Goal: Task Accomplishment & Management: Manage account settings

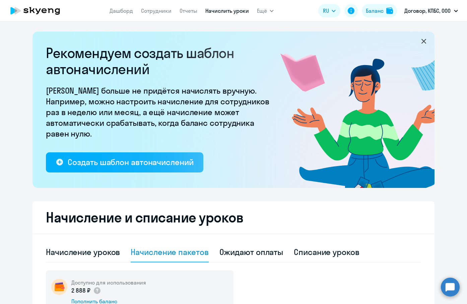
select select "10"
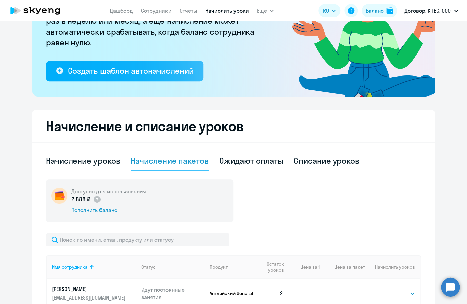
scroll to position [95, 0]
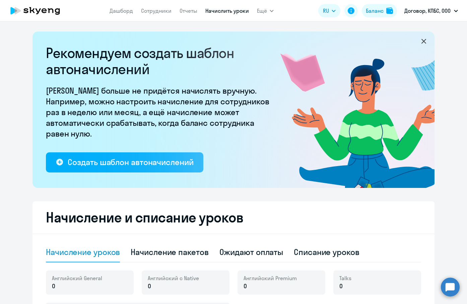
select select "10"
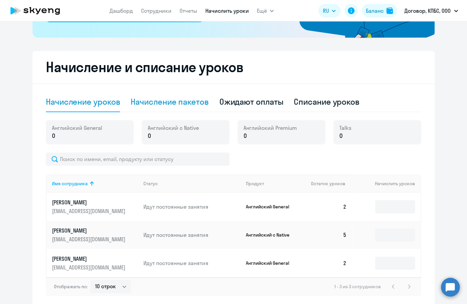
scroll to position [180, 0]
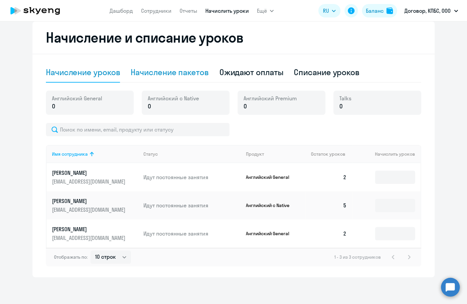
click at [172, 76] on div "Начисление пакетов" at bounding box center [170, 72] width 78 height 11
select select "10"
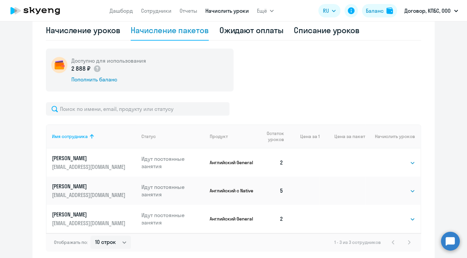
scroll to position [222, 0]
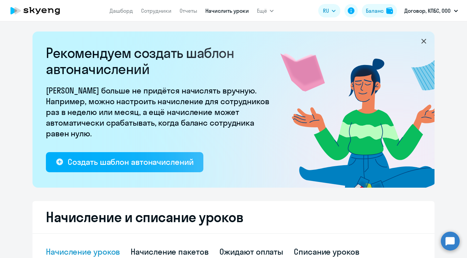
select select "10"
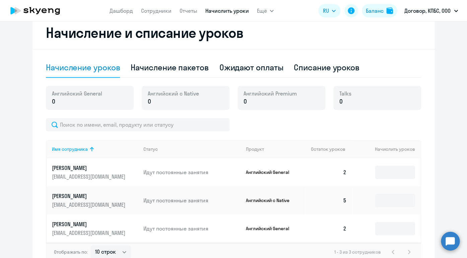
scroll to position [188, 0]
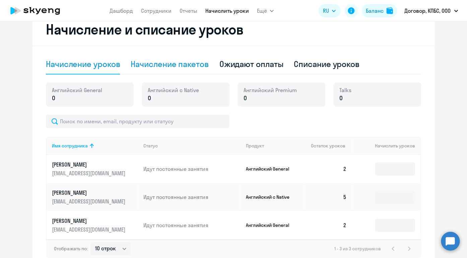
click at [163, 65] on div "Начисление пакетов" at bounding box center [170, 64] width 78 height 11
select select "10"
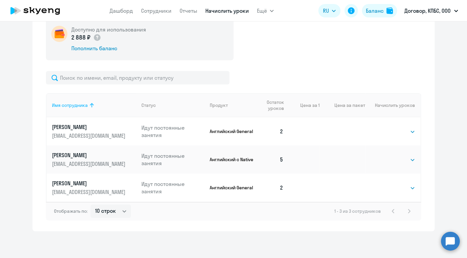
scroll to position [218, 0]
